Goal: Task Accomplishment & Management: Contribute content

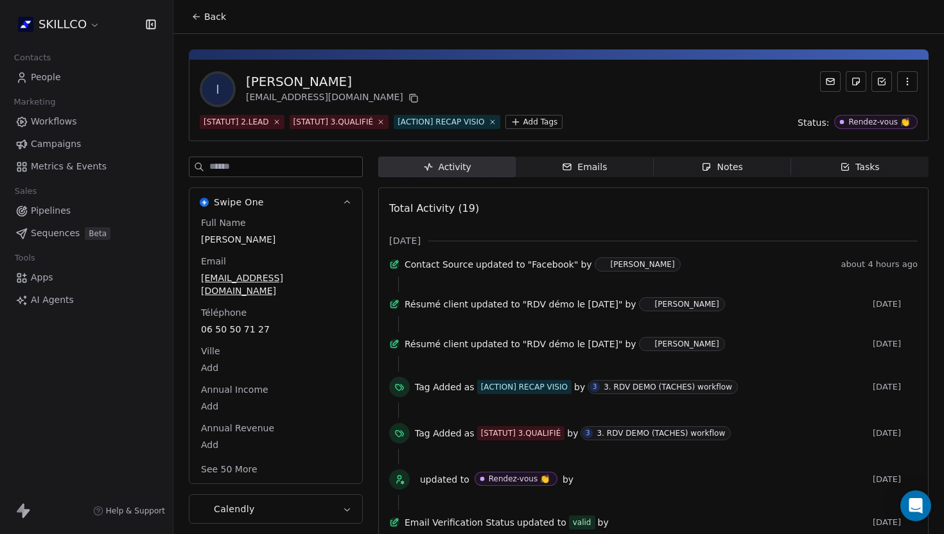
click at [187, 13] on button "Back" at bounding box center [209, 16] width 50 height 23
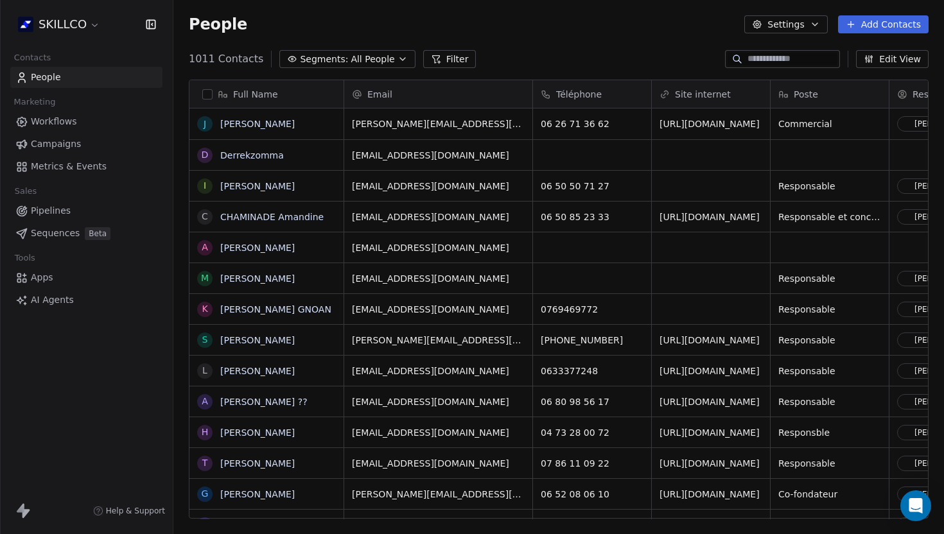
scroll to position [470, 770]
click at [867, 24] on button "Add Contacts" at bounding box center [883, 24] width 91 height 18
click at [852, 58] on span "Create new contact" at bounding box center [887, 52] width 88 height 13
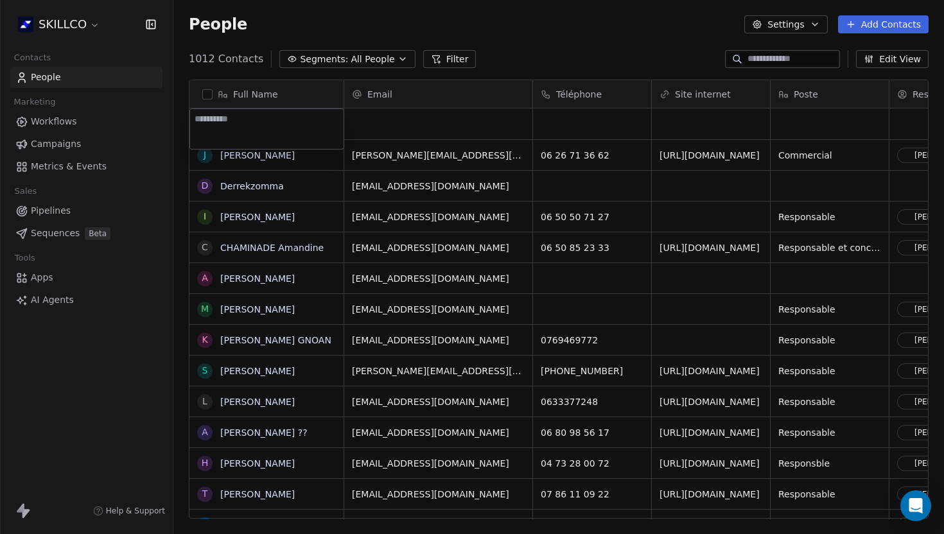
click at [196, 118] on textarea at bounding box center [266, 129] width 153 height 40
click at [207, 118] on textarea at bounding box center [266, 129] width 153 height 40
type textarea "**********"
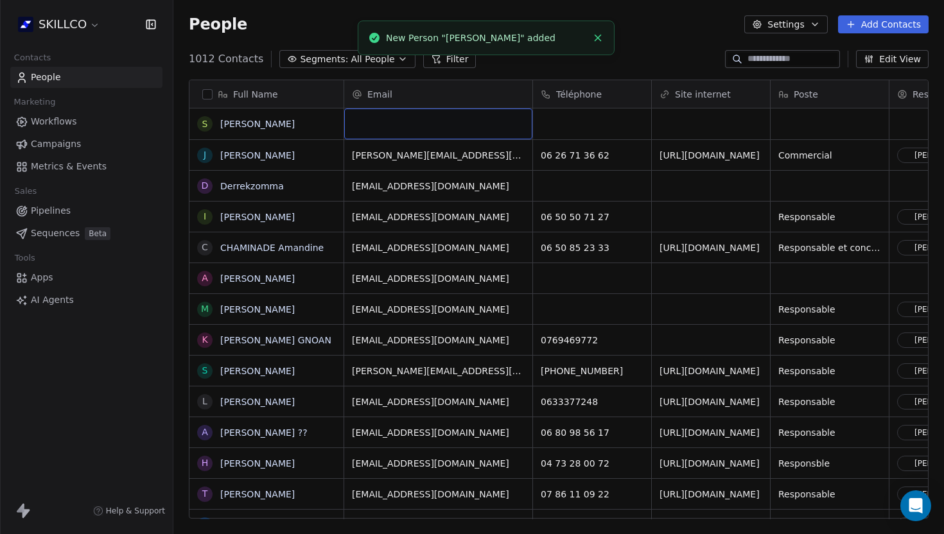
click at [372, 121] on div "grid" at bounding box center [438, 123] width 188 height 31
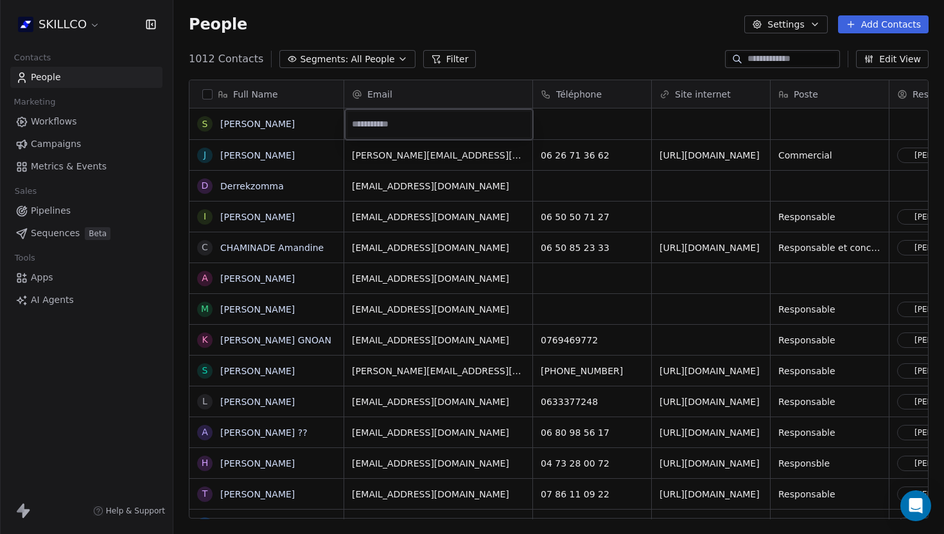
click at [544, 125] on html "SKILLCO Contacts People Marketing Workflows Campaigns Metrics & Events Sales Pi…" at bounding box center [472, 267] width 944 height 534
click at [544, 125] on div "grid" at bounding box center [592, 123] width 118 height 31
type input "*"
type input "**********"
click at [695, 125] on html "SKILLCO Contacts People Marketing Workflows Campaigns Metrics & Events Sales Pi…" at bounding box center [472, 267] width 944 height 534
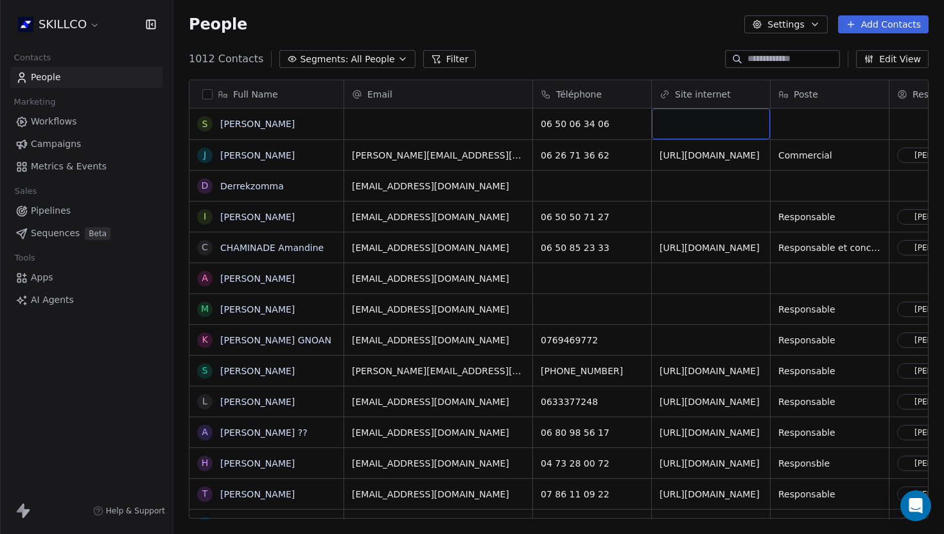
click at [695, 125] on div "grid" at bounding box center [711, 123] width 118 height 31
click at [693, 114] on div "grid" at bounding box center [711, 123] width 118 height 31
type input "**********"
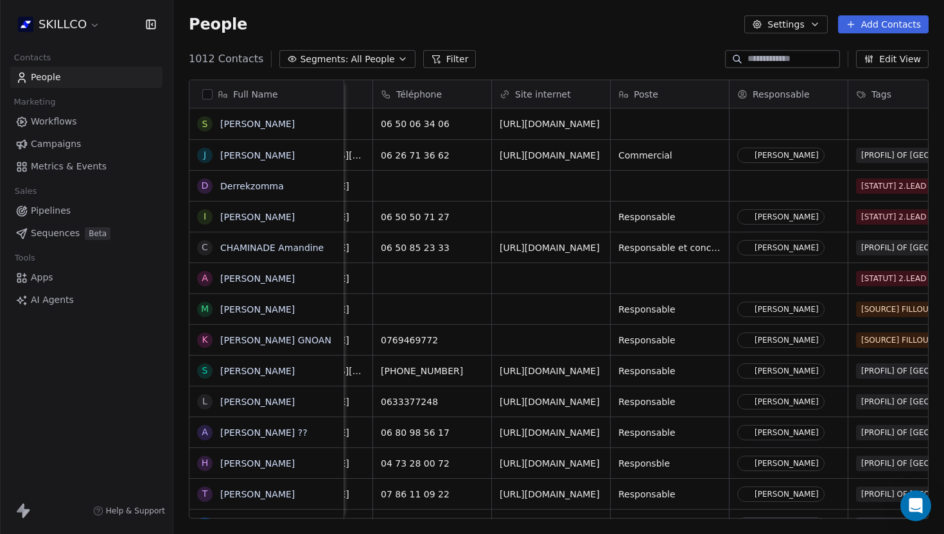
scroll to position [0, 171]
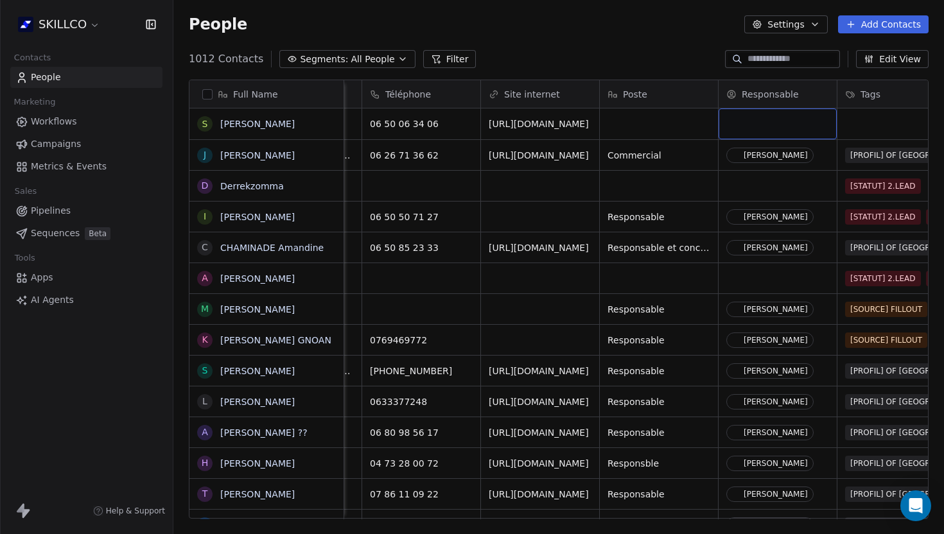
click at [734, 136] on div "grid" at bounding box center [777, 123] width 118 height 31
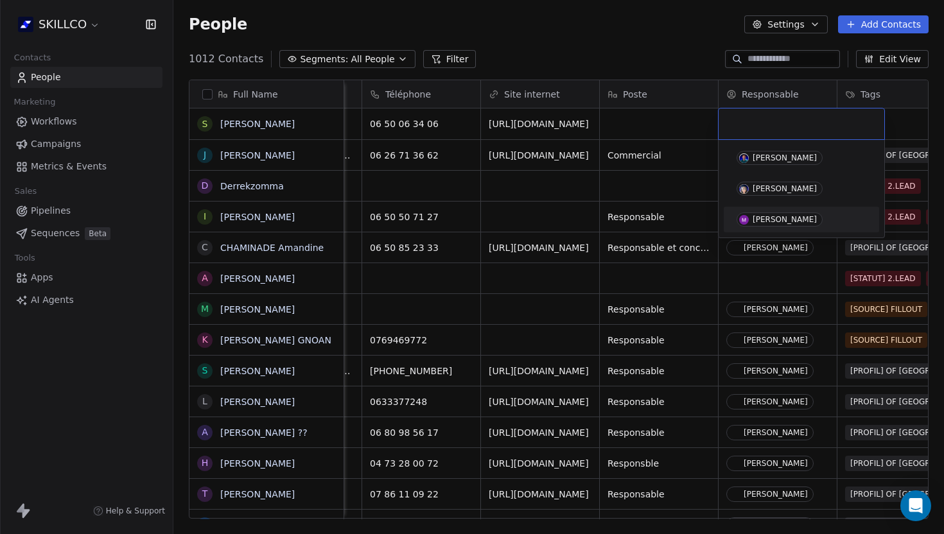
click at [750, 227] on div "[PERSON_NAME]" at bounding box center [801, 219] width 145 height 21
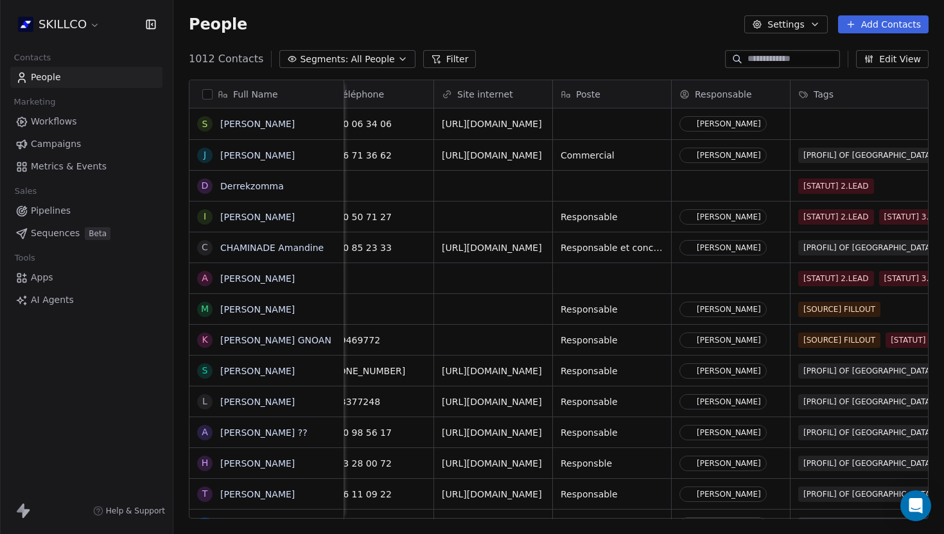
scroll to position [0, 294]
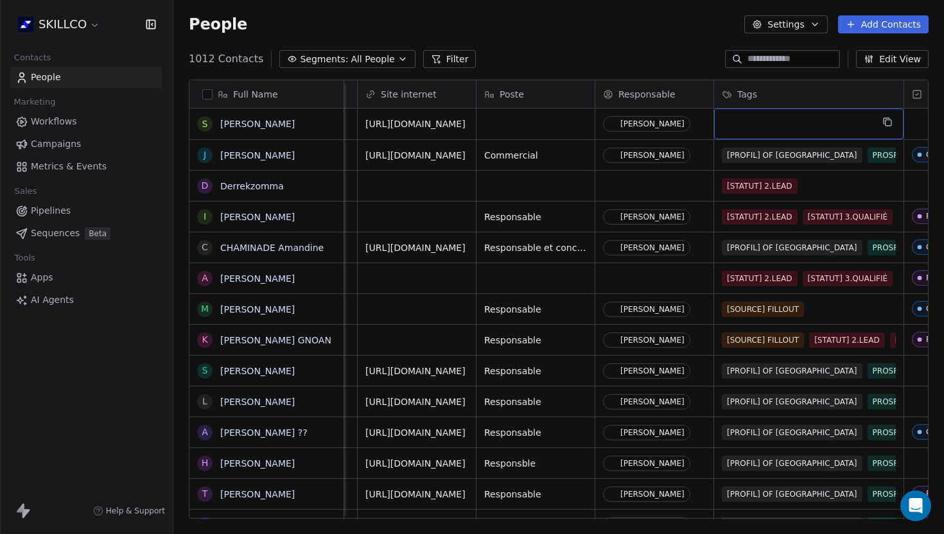
click at [743, 123] on div "grid" at bounding box center [808, 123] width 189 height 31
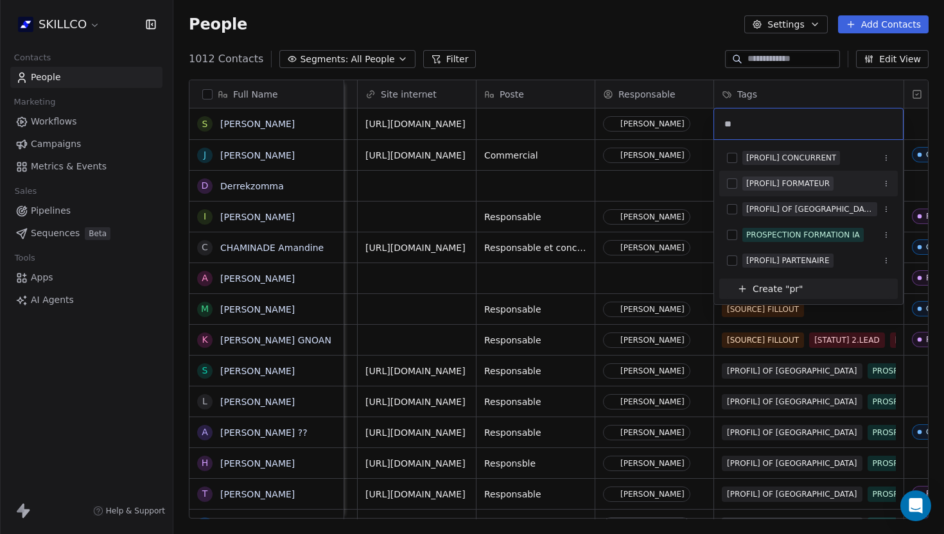
type input "*"
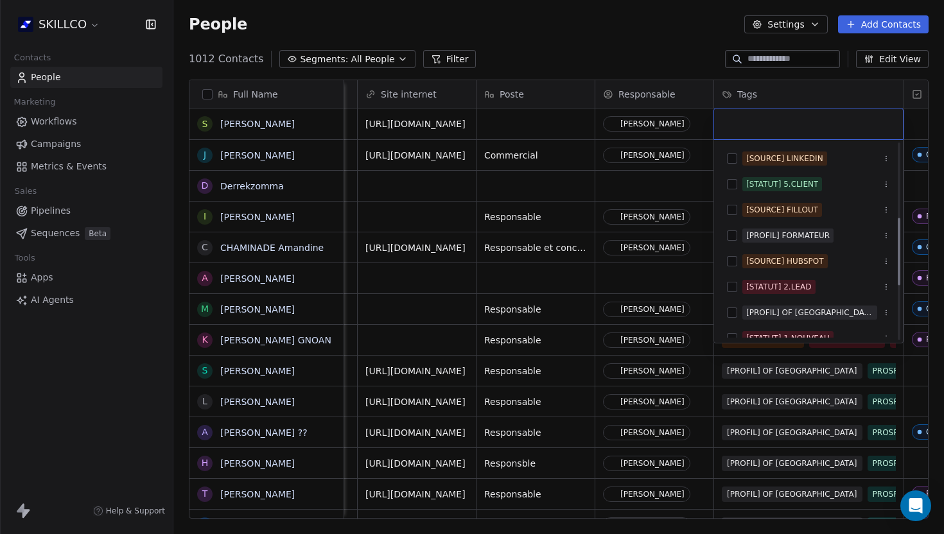
scroll to position [224, 0]
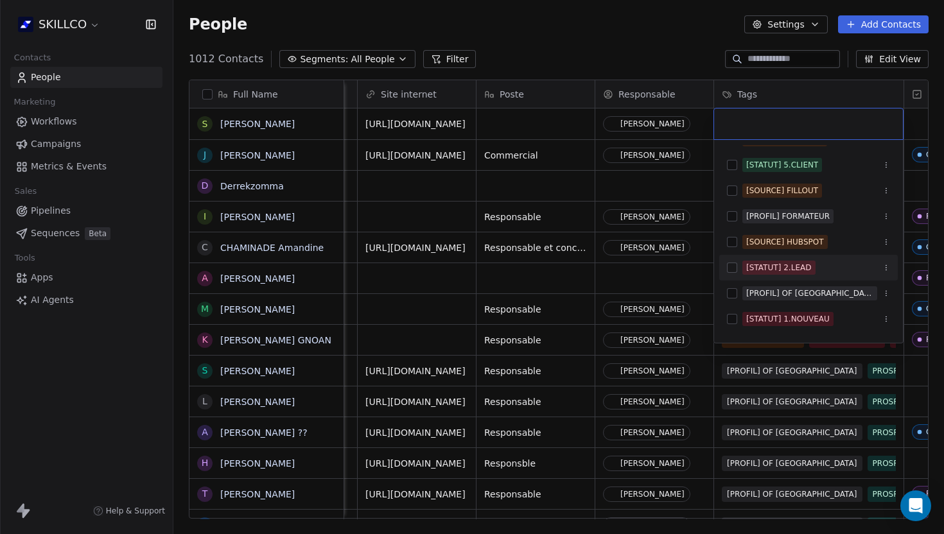
click at [780, 272] on div "[STATUT] 2.LEAD" at bounding box center [778, 268] width 65 height 12
click at [677, 277] on html "SKILLCO Contacts People Marketing Workflows Campaigns Metrics & Events Sales Pi…" at bounding box center [472, 267] width 944 height 534
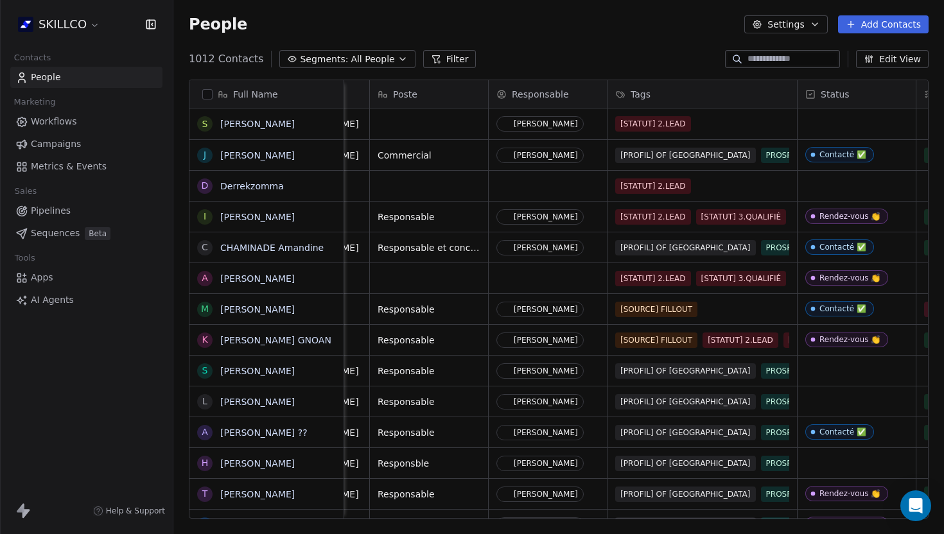
scroll to position [0, 477]
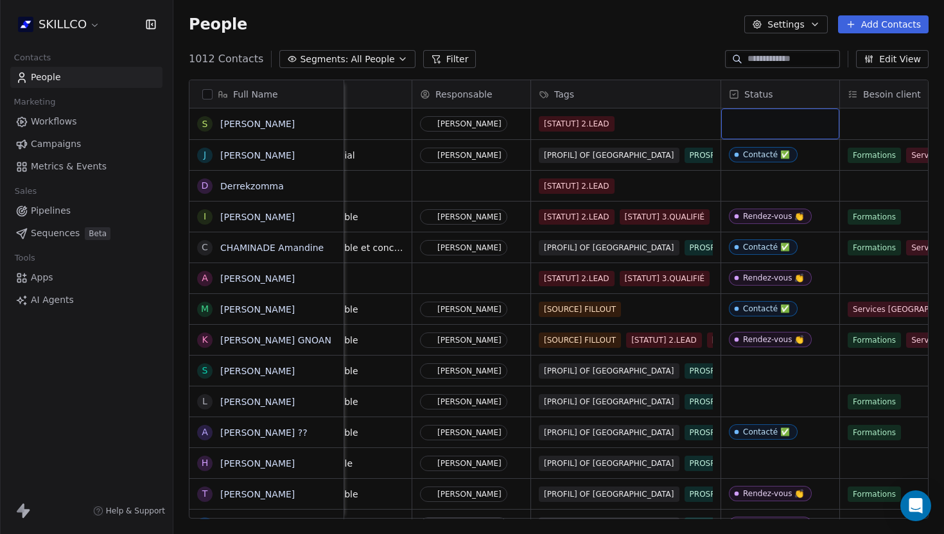
click at [761, 130] on div "grid" at bounding box center [780, 123] width 118 height 31
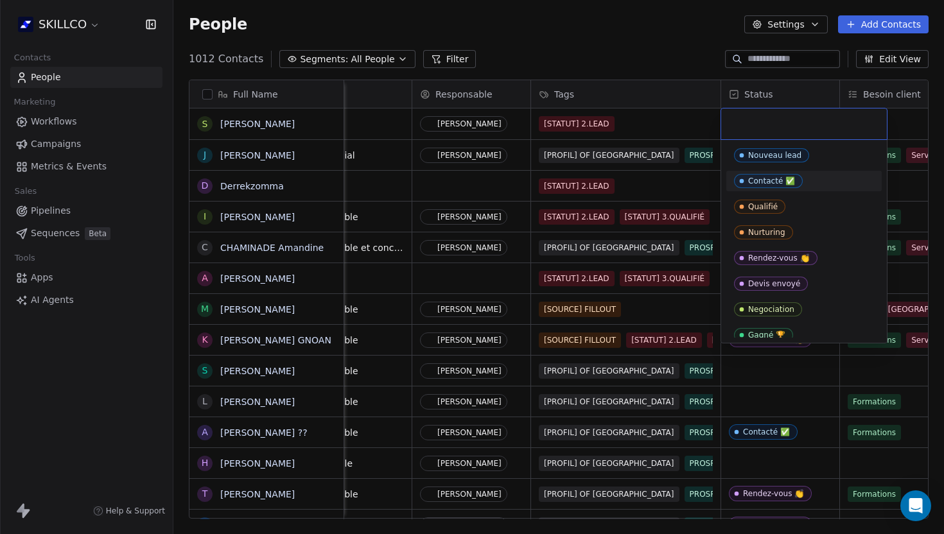
click at [756, 178] on div "Contacté ✅" at bounding box center [771, 181] width 47 height 9
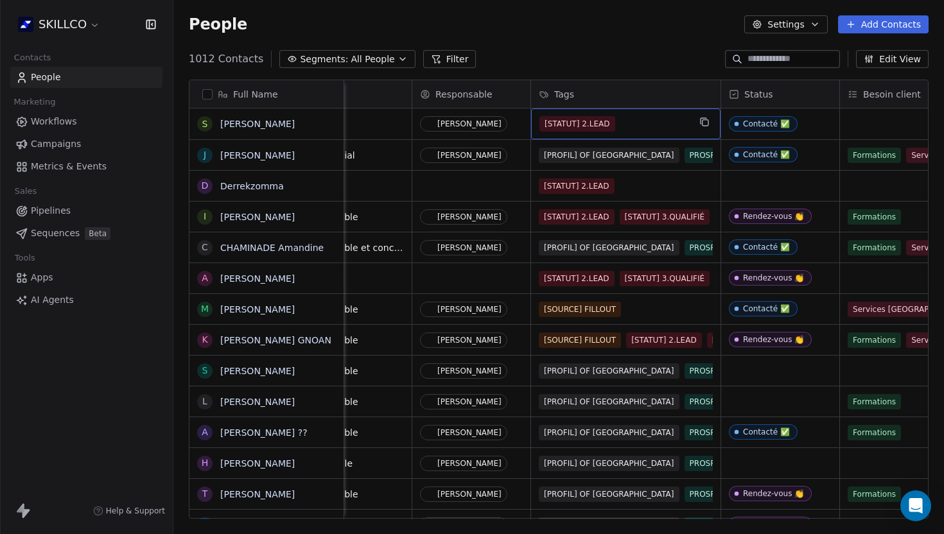
scroll to position [0, 767]
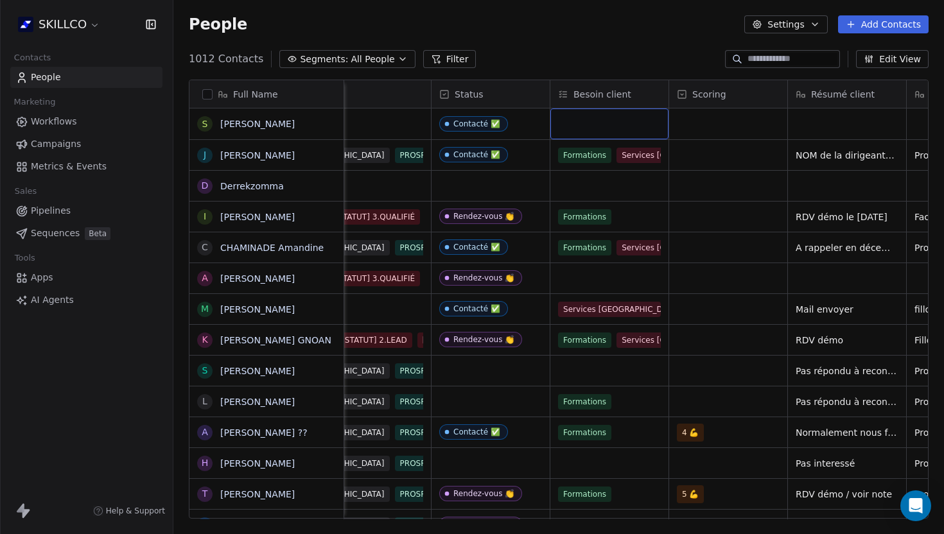
click at [580, 126] on div "grid" at bounding box center [609, 123] width 118 height 31
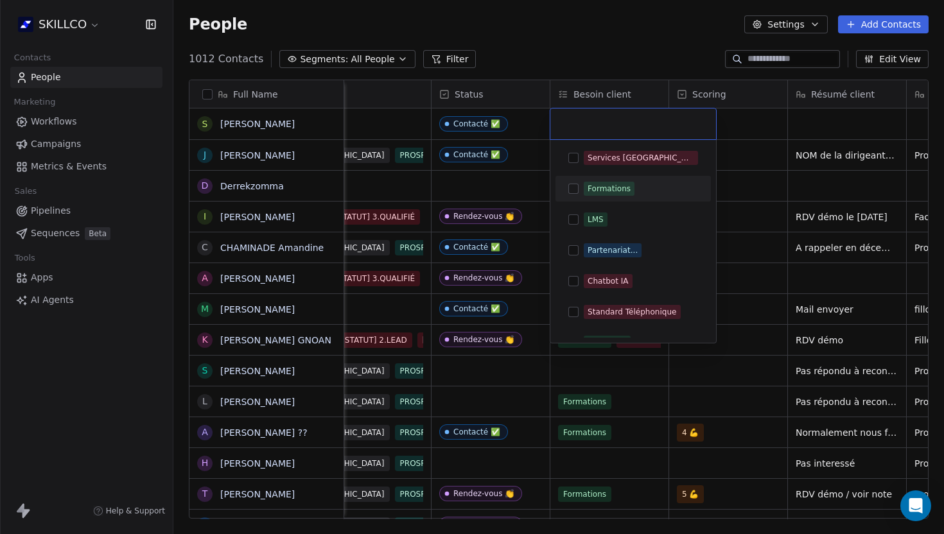
click at [589, 184] on div "Formations" at bounding box center [608, 189] width 43 height 12
click at [583, 161] on div "Services [GEOGRAPHIC_DATA]" at bounding box center [632, 158] width 145 height 21
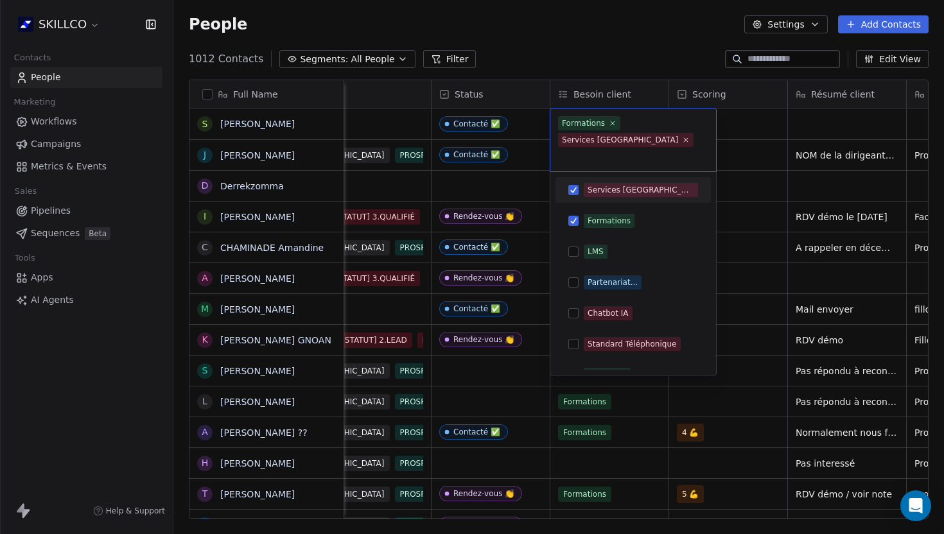
click at [744, 145] on html "SKILLCO Contacts People Marketing Workflows Campaigns Metrics & Events Sales Pi…" at bounding box center [472, 267] width 944 height 534
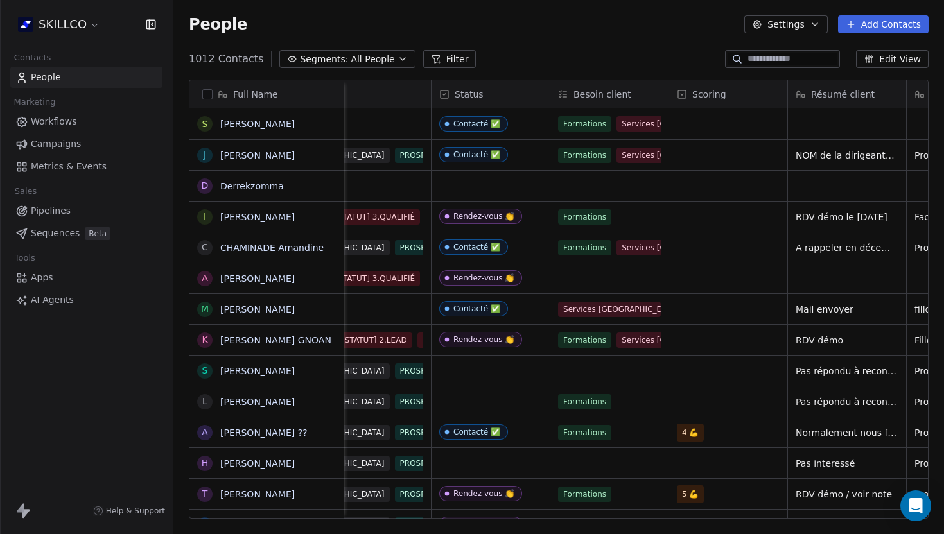
scroll to position [0, 893]
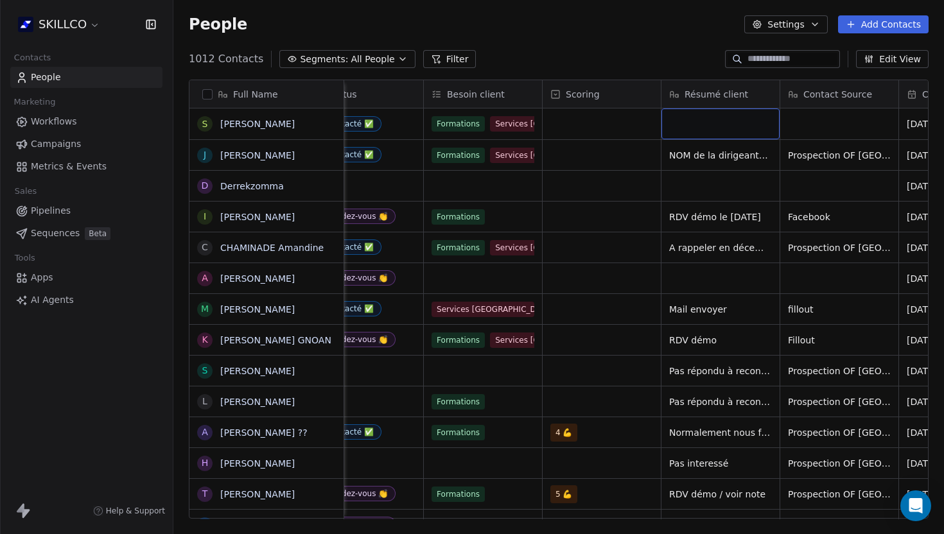
click at [689, 125] on div "grid" at bounding box center [720, 123] width 118 height 31
click at [815, 125] on html "SKILLCO Contacts People Marketing Workflows Campaigns Metrics & Events Sales Pi…" at bounding box center [472, 267] width 944 height 534
click at [815, 125] on div "grid" at bounding box center [839, 123] width 118 height 31
click at [815, 125] on textarea at bounding box center [839, 129] width 117 height 40
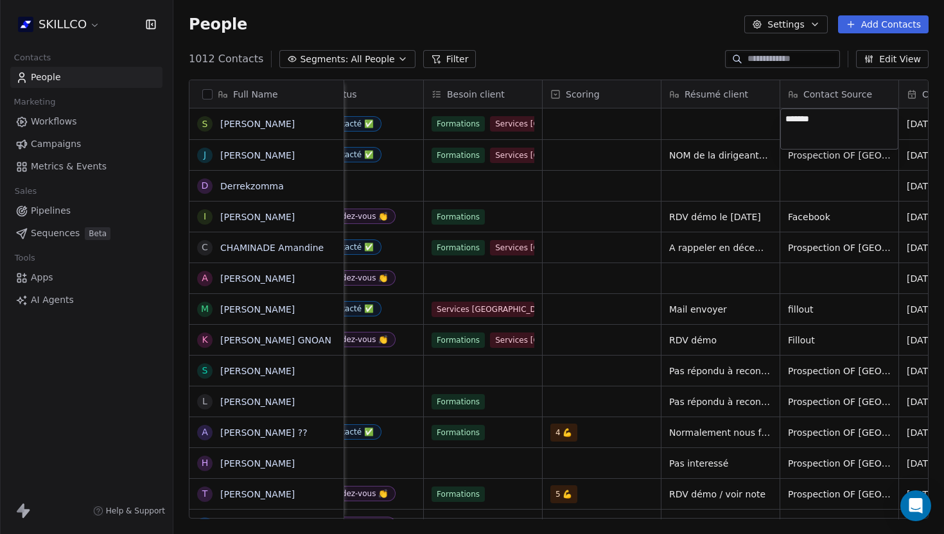
type textarea "********"
click at [682, 127] on div "grid" at bounding box center [720, 123] width 118 height 31
type textarea "**********"
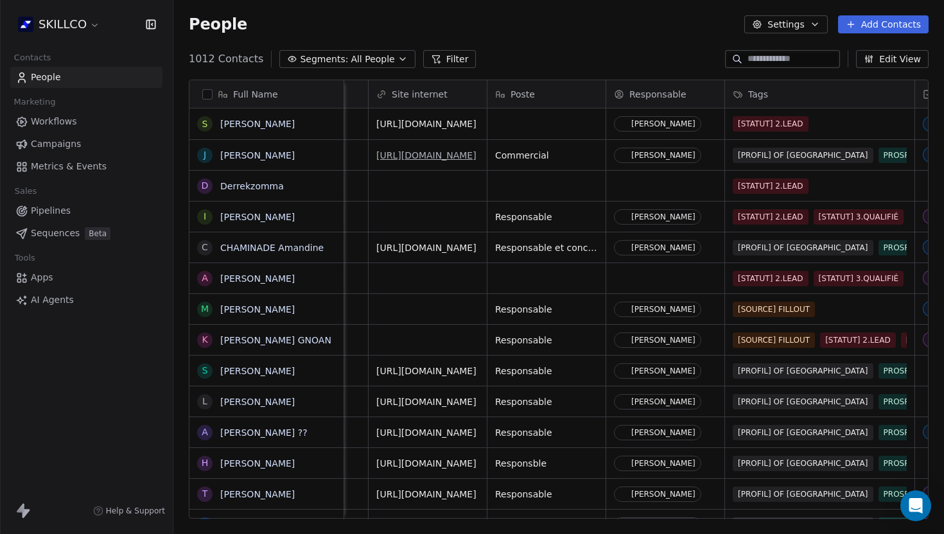
scroll to position [0, 0]
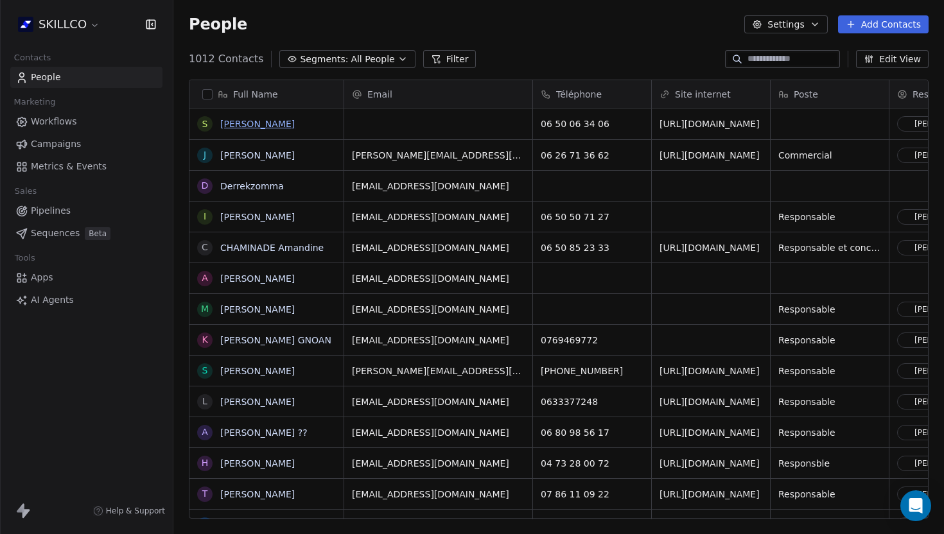
click at [238, 125] on link "[PERSON_NAME]" at bounding box center [257, 124] width 74 height 10
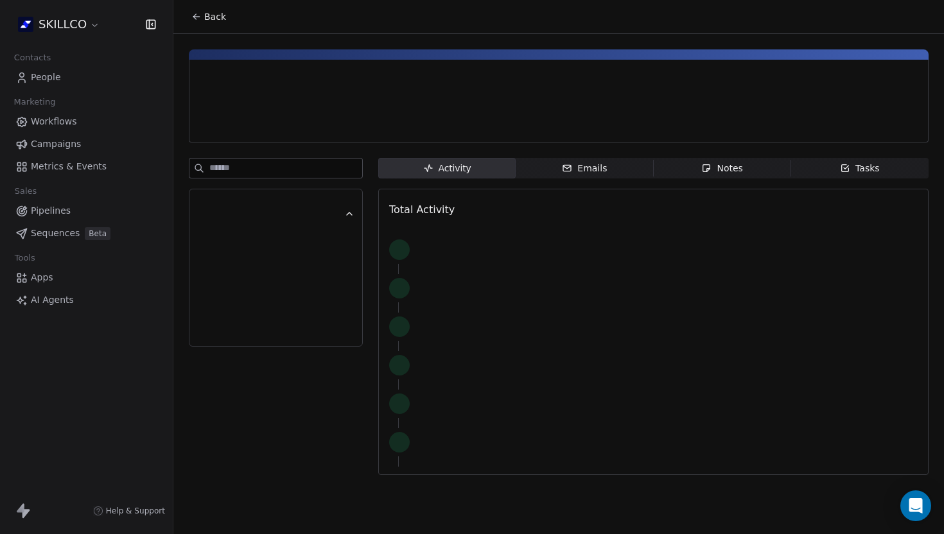
click at [722, 176] on span "Notes Notes" at bounding box center [722, 168] width 137 height 21
click at [704, 167] on icon "button" at bounding box center [706, 168] width 10 height 10
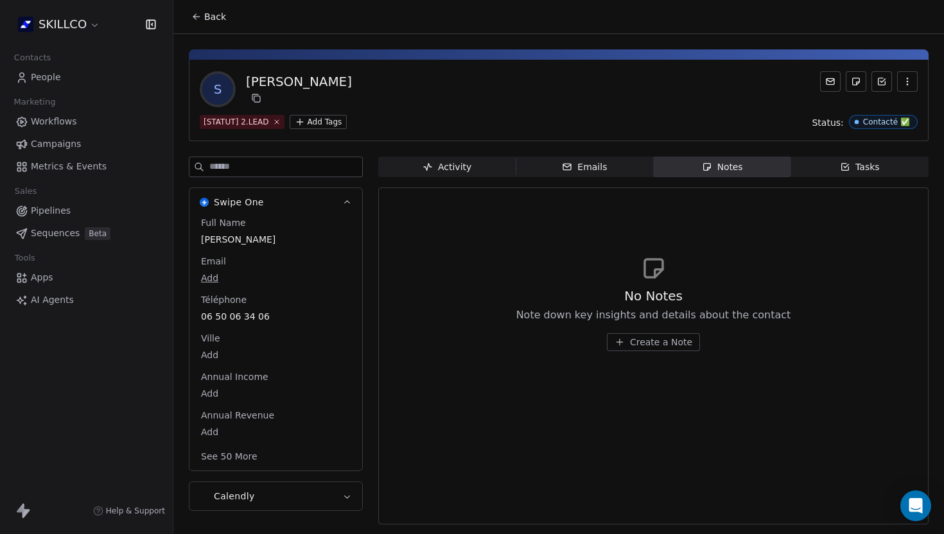
click at [639, 343] on span "Create a Note" at bounding box center [661, 342] width 62 height 13
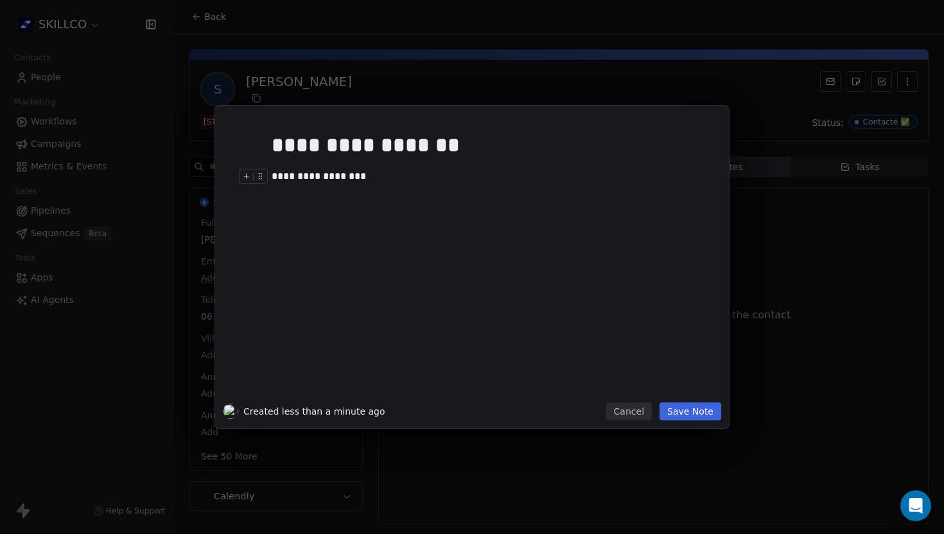
click at [349, 176] on div "**********" at bounding box center [491, 176] width 439 height 15
click at [390, 174] on div "**********" at bounding box center [491, 176] width 439 height 15
click at [270, 204] on div at bounding box center [256, 211] width 34 height 22
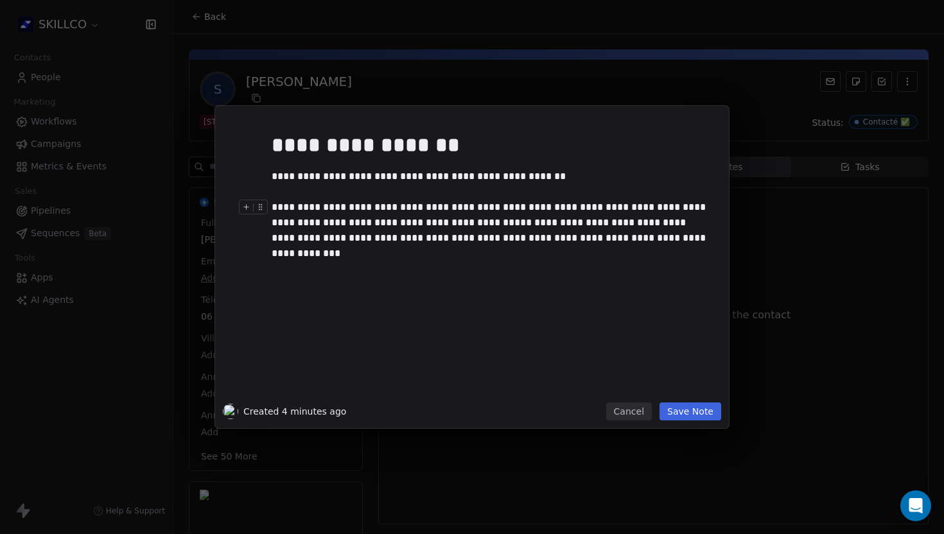
click at [270, 204] on div at bounding box center [256, 211] width 34 height 22
click at [275, 205] on div "**********" at bounding box center [491, 223] width 439 height 46
click at [273, 205] on div "**********" at bounding box center [491, 223] width 439 height 46
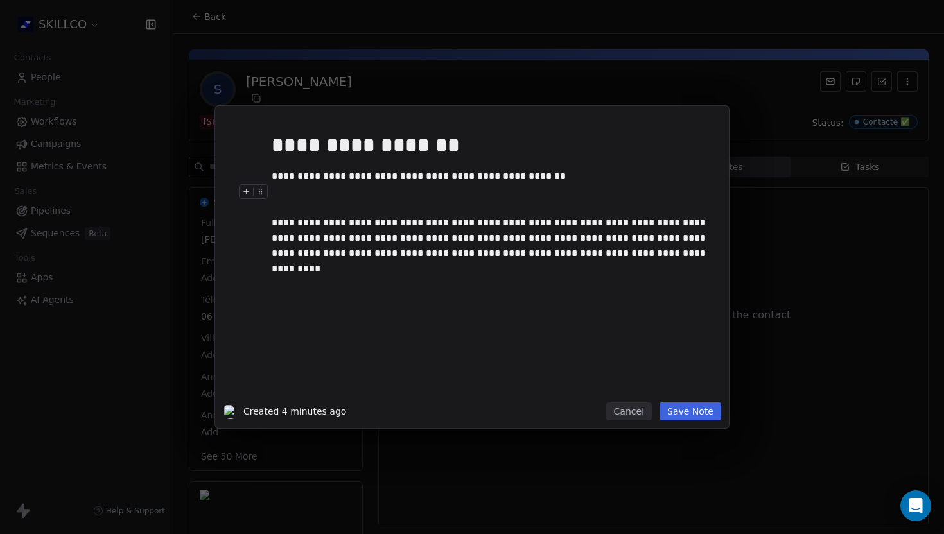
click at [274, 199] on div at bounding box center [491, 191] width 439 height 15
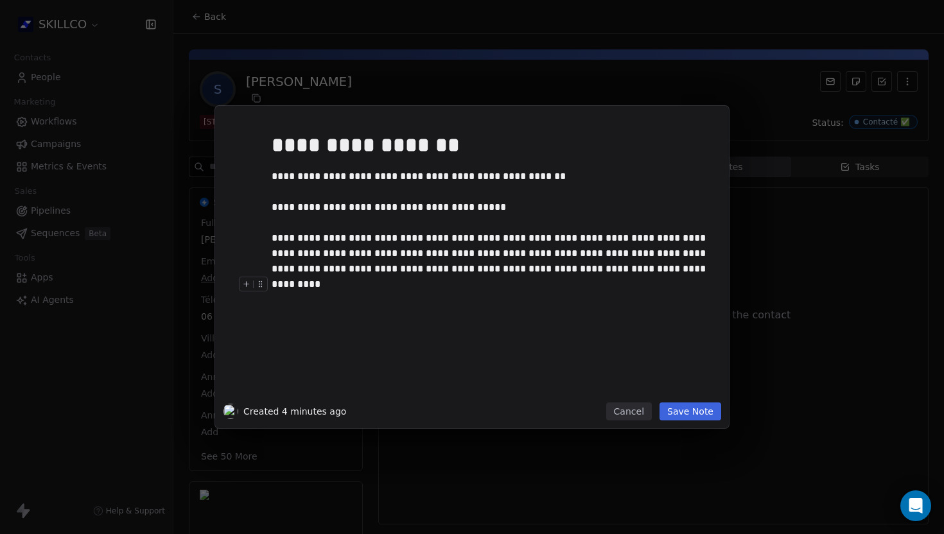
click at [691, 414] on button "Save Note" at bounding box center [690, 412] width 62 height 18
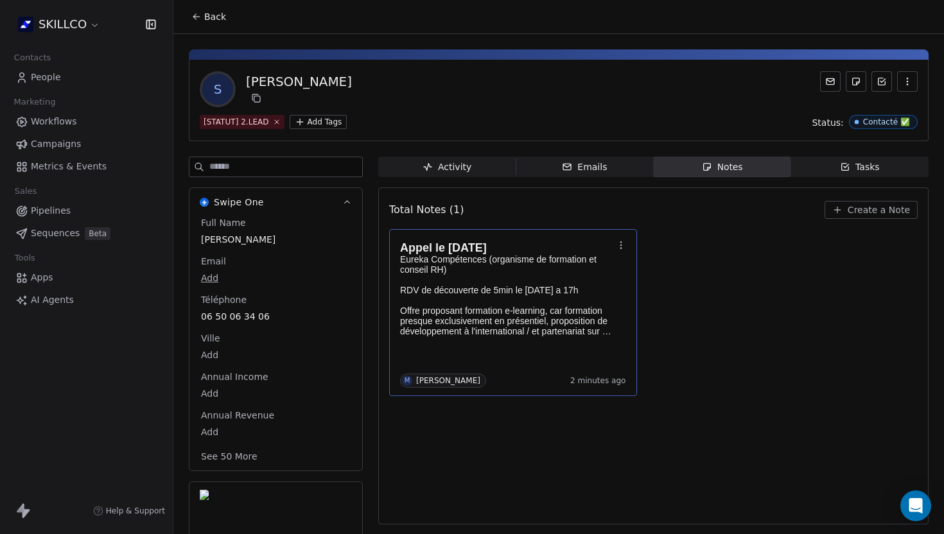
click at [574, 378] on span "2 minutes ago" at bounding box center [598, 381] width 56 height 10
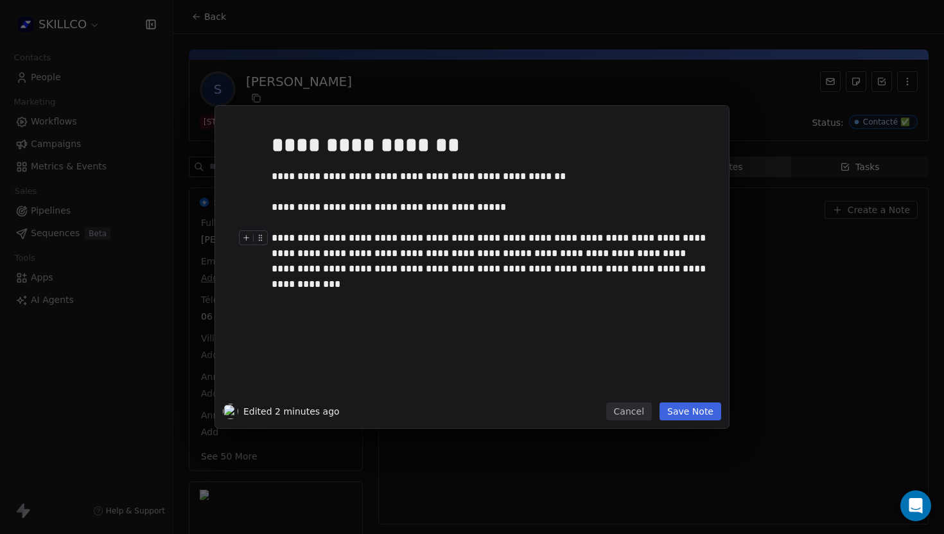
click at [660, 270] on div "**********" at bounding box center [491, 253] width 439 height 46
click at [695, 410] on button "Save Note" at bounding box center [690, 412] width 62 height 18
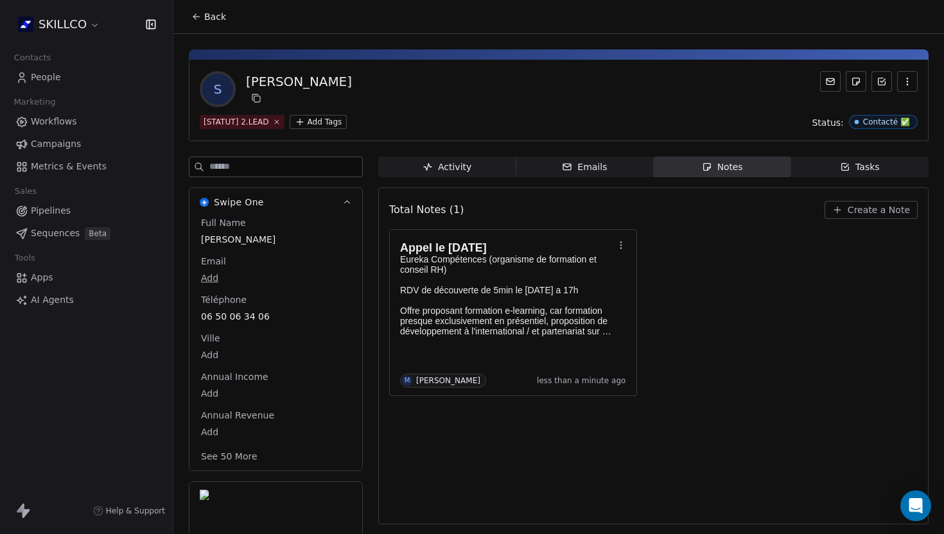
click at [284, 98] on div at bounding box center [299, 98] width 106 height 15
click at [197, 18] on icon at bounding box center [196, 17] width 10 height 10
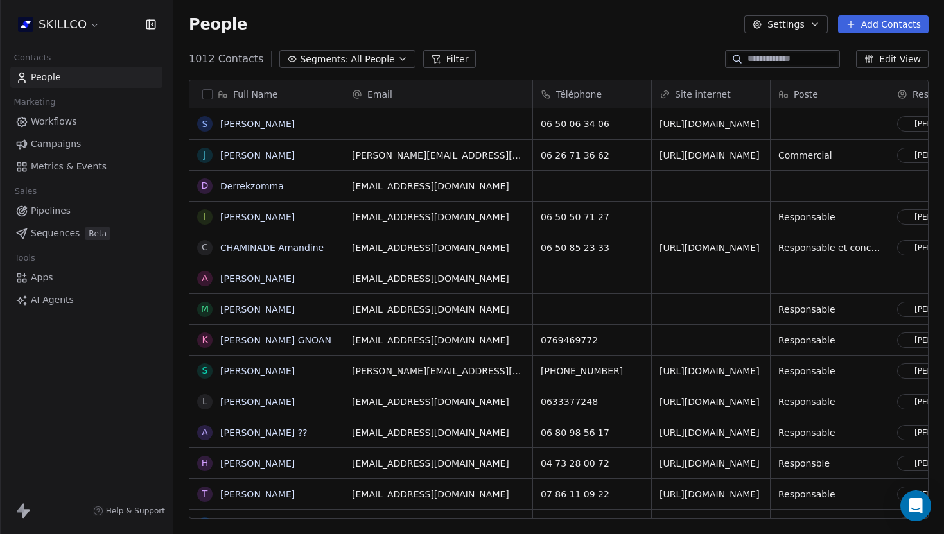
scroll to position [470, 770]
click at [363, 127] on div "grid" at bounding box center [438, 123] width 188 height 31
type input "**********"
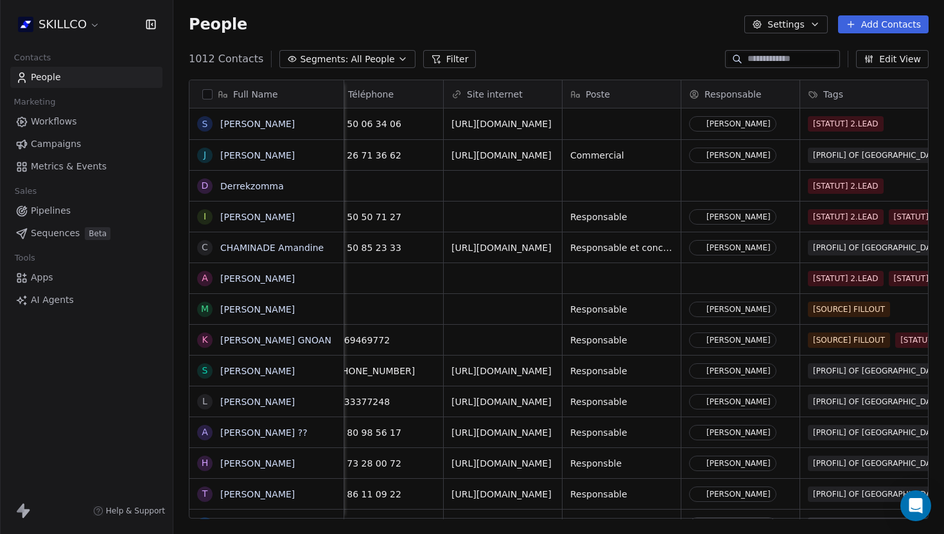
scroll to position [0, 0]
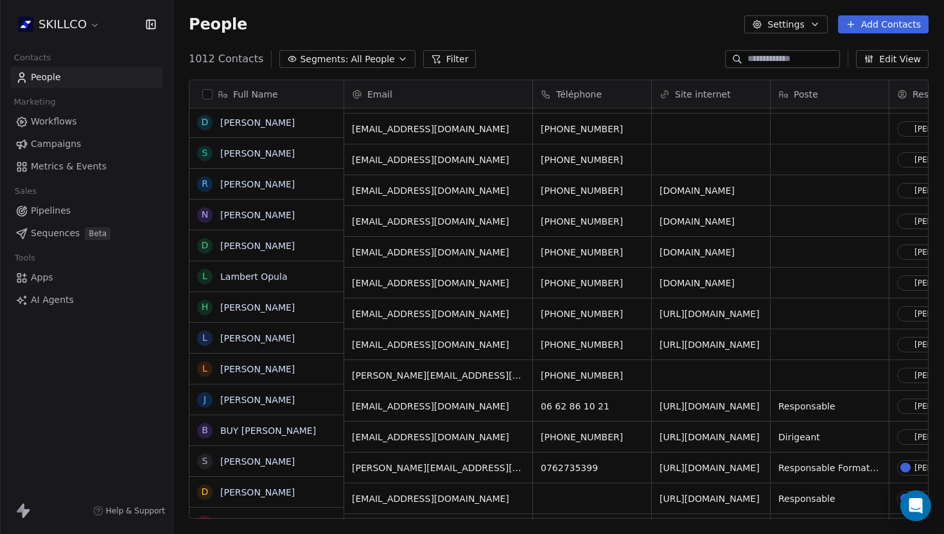
scroll to position [1111, 0]
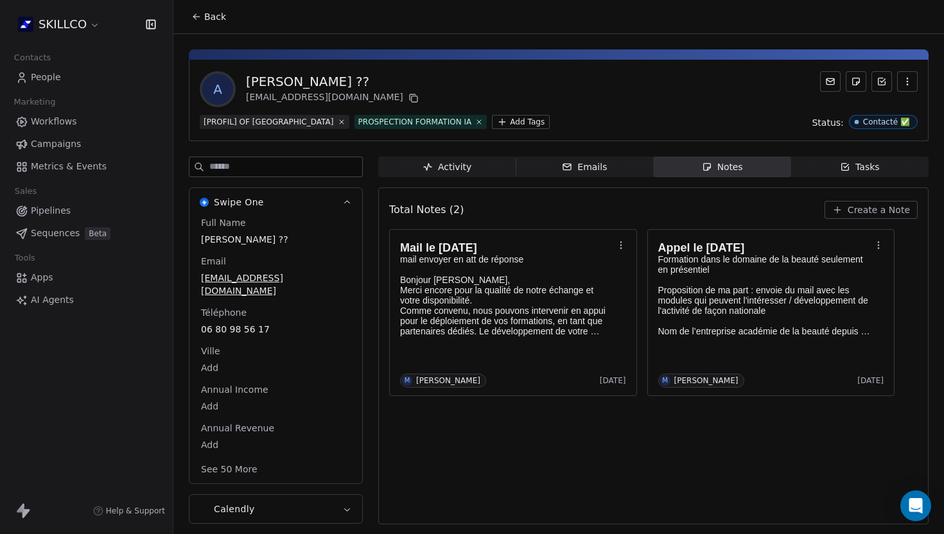
click at [200, 17] on icon at bounding box center [196, 17] width 10 height 10
